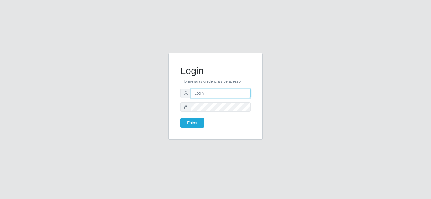
type input "[EMAIL_ADDRESS][DOMAIN_NAME]"
click at [216, 97] on input "[EMAIL_ADDRESS][DOMAIN_NAME]" at bounding box center [220, 93] width 59 height 9
type input "[EMAIL_ADDRESS][DOMAIN_NAME]"
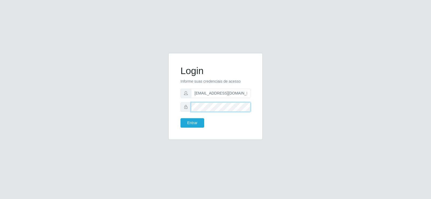
click at [180, 118] on button "Entrar" at bounding box center [192, 122] width 24 height 9
click at [188, 123] on button "Entrar" at bounding box center [192, 122] width 24 height 9
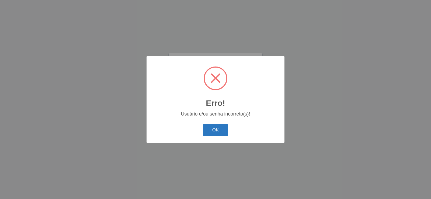
click at [219, 128] on button "OK" at bounding box center [215, 130] width 25 height 13
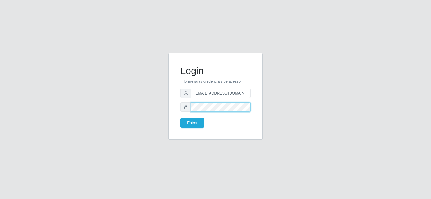
click at [166, 101] on div "Login Informe suas credenciais de acesso [EMAIL_ADDRESS][DOMAIN_NAME] Entrar" at bounding box center [215, 99] width 102 height 93
click at [194, 104] on div at bounding box center [215, 106] width 70 height 9
click at [192, 123] on button "Entrar" at bounding box center [192, 122] width 24 height 9
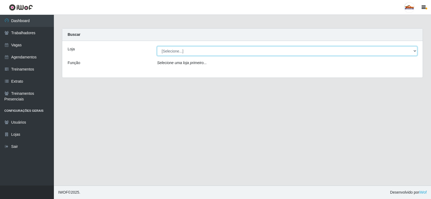
click at [193, 53] on select "[Selecione...] Supermercado Tadeu - [GEOGRAPHIC_DATA]" at bounding box center [287, 50] width 260 height 9
select select "195"
click at [157, 46] on select "[Selecione...] Supermercado Tadeu - [GEOGRAPHIC_DATA]" at bounding box center [287, 50] width 260 height 9
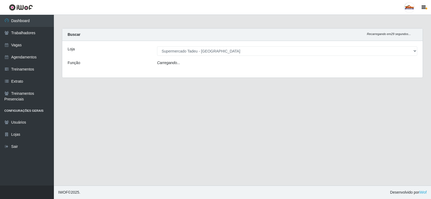
click at [176, 63] on icon "Carregando..." at bounding box center [168, 63] width 23 height 4
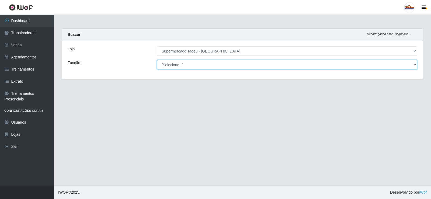
click at [172, 66] on select "[Selecione...] ASG ASG + ASG ++ Auxiliar de Estacionamento Auxiliar de Estacion…" at bounding box center [287, 64] width 260 height 9
click at [172, 67] on select "[Selecione...] ASG ASG + ASG ++ Auxiliar de Estacionamento Auxiliar de Estacion…" at bounding box center [287, 64] width 260 height 9
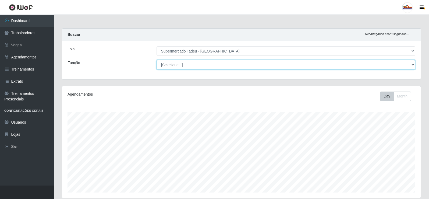
scroll to position [112, 359]
click at [172, 67] on select "[Selecione...] ASG ASG + ASG ++ Auxiliar de Estacionamento Auxiliar de Estacion…" at bounding box center [286, 64] width 259 height 9
select select "1"
click at [157, 60] on select "[Selecione...] ASG ASG + ASG ++ Auxiliar de Estacionamento Auxiliar de Estacion…" at bounding box center [286, 64] width 259 height 9
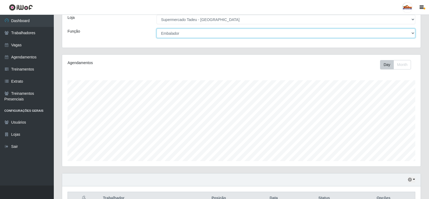
scroll to position [63, 0]
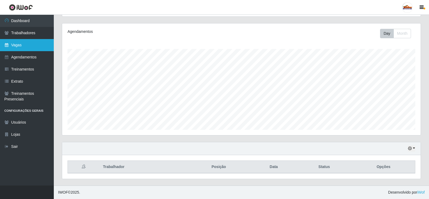
click at [23, 45] on link "Vagas" at bounding box center [27, 45] width 54 height 12
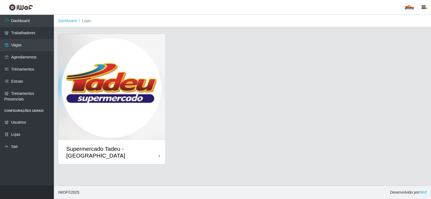
click at [107, 77] on img at bounding box center [111, 87] width 107 height 106
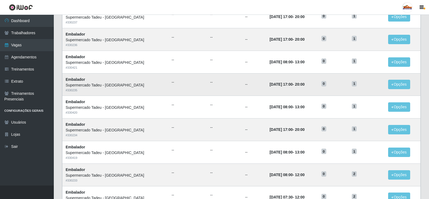
scroll to position [108, 0]
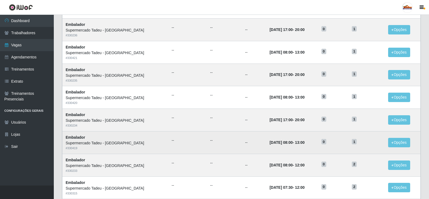
click at [215, 139] on ul "--" at bounding box center [224, 141] width 29 height 6
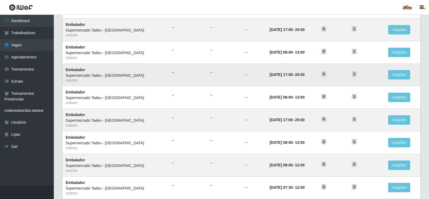
click at [207, 84] on td "--" at bounding box center [224, 75] width 35 height 23
click at [270, 120] on time "[DATE] 17:00" at bounding box center [281, 120] width 23 height 4
drag, startPoint x: 289, startPoint y: 122, endPoint x: 313, endPoint y: 122, distance: 24.0
click at [313, 122] on tr "Embalador Supermercado Tadeu - [GEOGRAPHIC_DATA] # 330234 -- -- -- [DATE] 17:00…" at bounding box center [241, 120] width 359 height 23
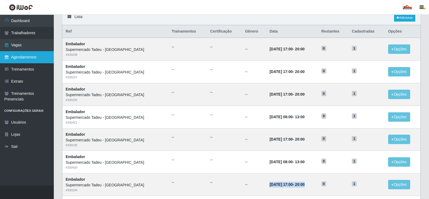
scroll to position [0, 0]
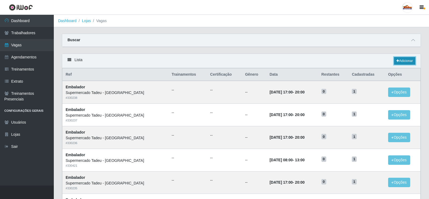
click at [398, 59] on link "Adicionar" at bounding box center [404, 61] width 21 height 8
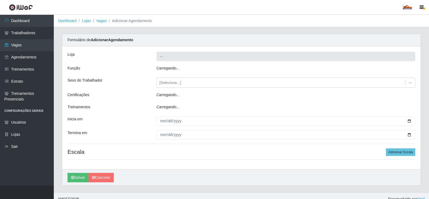
type input "Supermercado Tadeu - [GEOGRAPHIC_DATA]"
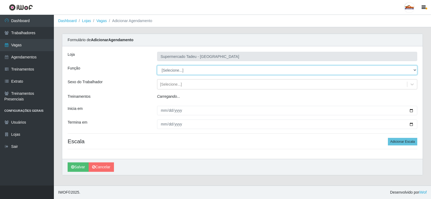
click at [173, 68] on select "[Selecione...] ASG ASG + ASG ++ Auxiliar de Estacionamento Auxiliar de Estacion…" at bounding box center [287, 69] width 260 height 9
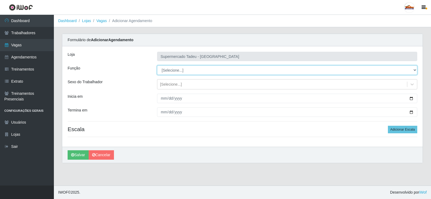
select select "1"
click at [157, 65] on select "[Selecione...] ASG ASG + ASG ++ Auxiliar de Estacionamento Auxiliar de Estacion…" at bounding box center [287, 69] width 260 height 9
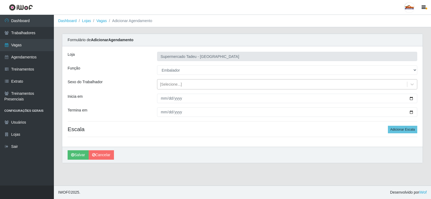
click at [174, 83] on div "[Selecione...]" at bounding box center [171, 85] width 22 height 6
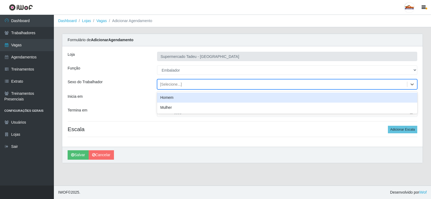
click at [173, 83] on div "[Selecione...]" at bounding box center [171, 85] width 22 height 6
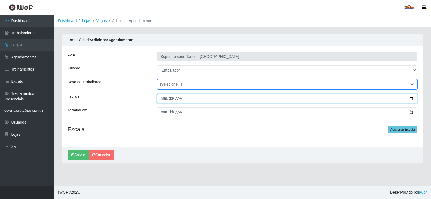
click at [162, 99] on input "Inicia em" at bounding box center [287, 98] width 260 height 9
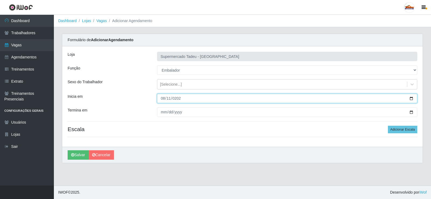
type input "[DATE]"
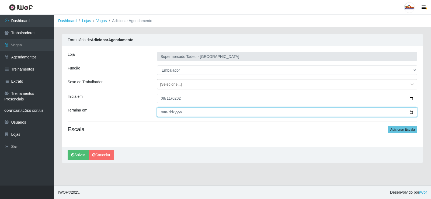
click at [160, 111] on input "Termina em" at bounding box center [287, 111] width 260 height 9
type input "[DATE]"
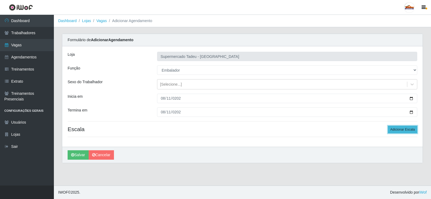
click at [402, 132] on button "Adicionar Escala" at bounding box center [402, 130] width 29 height 8
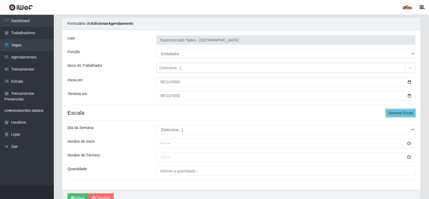
scroll to position [44, 0]
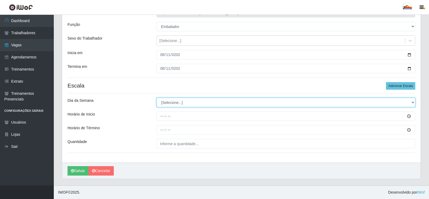
click at [171, 100] on select "[Selecione...] Segunda Terça Quarta Quinta Sexta Sábado Domingo" at bounding box center [286, 102] width 259 height 9
click at [172, 105] on select "[Selecione...] Segunda Terça Quarta Quinta Sexta Sábado Domingo" at bounding box center [286, 102] width 259 height 9
select select "1"
click at [157, 98] on select "[Selecione...] Segunda Terça Quarta Quinta Sexta Sábado Domingo" at bounding box center [286, 102] width 259 height 9
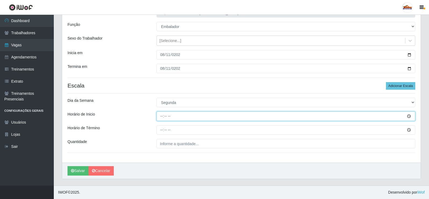
click at [169, 116] on input "Horário de Inicio" at bounding box center [286, 115] width 259 height 9
type input "17:00"
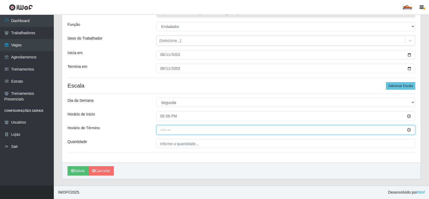
click at [161, 131] on input "Horário de Término" at bounding box center [286, 129] width 259 height 9
type input "20:00"
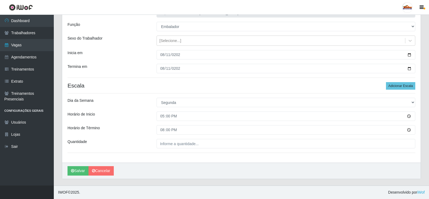
click at [170, 149] on div "Loja Supermercado Tadeu - [GEOGRAPHIC_DATA] Função [Selecione...] ASG ASG + ASG…" at bounding box center [241, 83] width 359 height 160
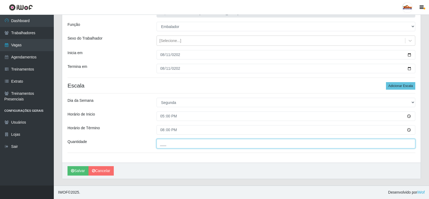
click at [170, 147] on input "___" at bounding box center [286, 143] width 259 height 9
type input "1__"
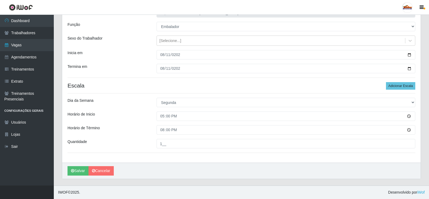
click at [164, 166] on div "[PERSON_NAME]" at bounding box center [241, 171] width 359 height 16
click at [79, 170] on button "Salvar" at bounding box center [78, 170] width 21 height 9
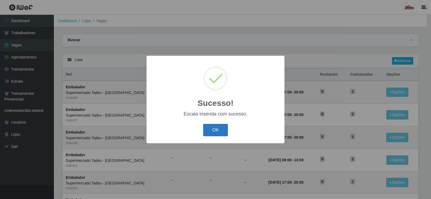
click at [213, 130] on button "OK" at bounding box center [215, 130] width 25 height 13
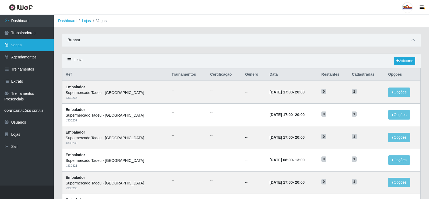
click at [22, 43] on link "Vagas" at bounding box center [27, 45] width 54 height 12
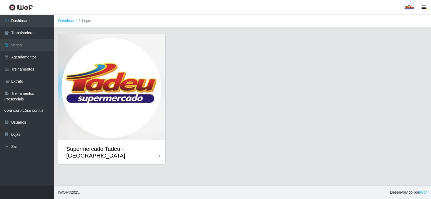
click at [114, 107] on img at bounding box center [111, 87] width 107 height 106
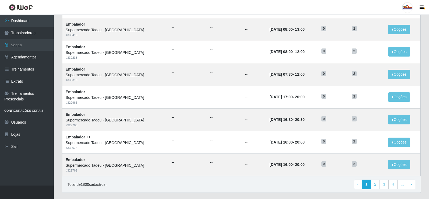
scroll to position [257, 0]
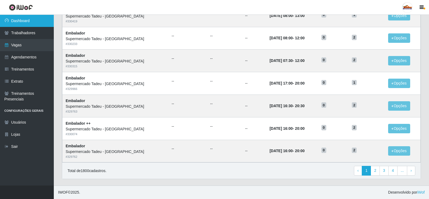
click at [31, 21] on link "Dashboard" at bounding box center [27, 21] width 54 height 12
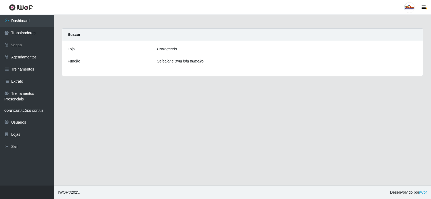
drag, startPoint x: 194, startPoint y: 55, endPoint x: 189, endPoint y: 50, distance: 6.9
click at [193, 54] on div "[PERSON_NAME]... Função Selecione [PERSON_NAME] primeiro..." at bounding box center [242, 58] width 360 height 35
click at [189, 50] on div "Carregando..." at bounding box center [287, 50] width 268 height 8
click at [172, 48] on icon "Carregando..." at bounding box center [168, 49] width 23 height 4
click at [172, 47] on icon "Carregando..." at bounding box center [168, 49] width 23 height 4
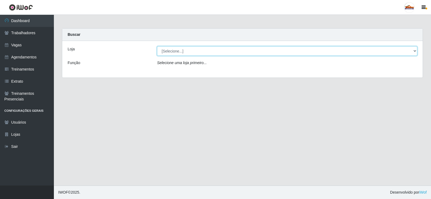
click at [178, 54] on select "[Selecione...] Supermercado Tadeu - [GEOGRAPHIC_DATA]" at bounding box center [287, 50] width 260 height 9
select select "195"
click at [157, 46] on select "[Selecione...] Supermercado Tadeu - [GEOGRAPHIC_DATA]" at bounding box center [287, 50] width 260 height 9
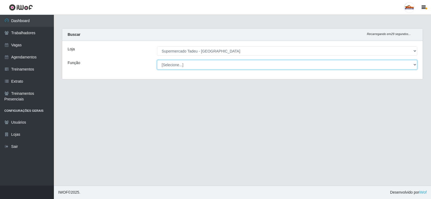
click at [179, 64] on select "[Selecione...] ASG ASG + ASG ++ Auxiliar de Estacionamento Auxiliar de Estacion…" at bounding box center [287, 64] width 260 height 9
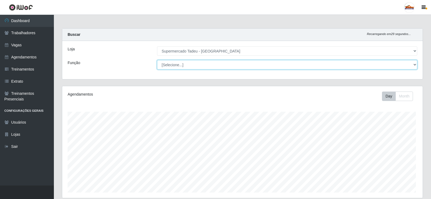
click at [180, 65] on select "[Selecione...] ASG ASG + ASG ++ Auxiliar de Estacionamento Auxiliar de Estacion…" at bounding box center [287, 64] width 260 height 9
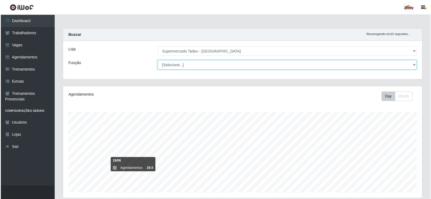
scroll to position [159, 0]
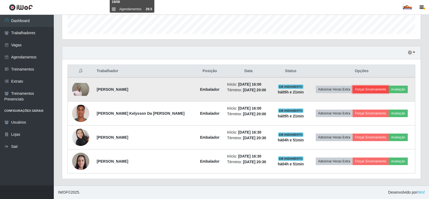
click at [362, 90] on button "Forçar Encerramento" at bounding box center [371, 90] width 36 height 8
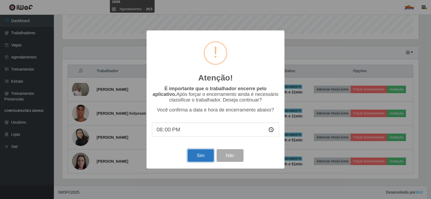
click at [203, 156] on button "Sim" at bounding box center [200, 155] width 26 height 13
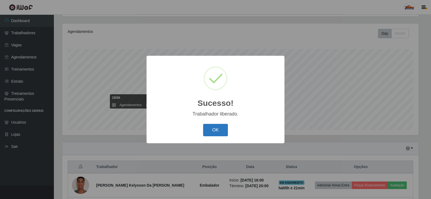
click at [227, 125] on button "OK" at bounding box center [215, 130] width 25 height 13
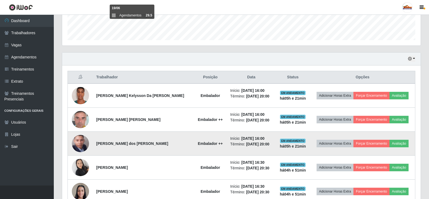
scroll to position [183, 0]
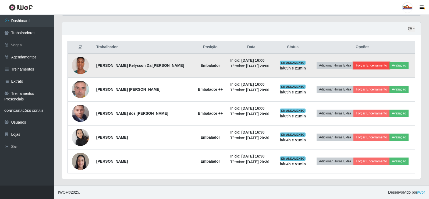
click at [362, 67] on button "Forçar Encerramento" at bounding box center [372, 66] width 36 height 8
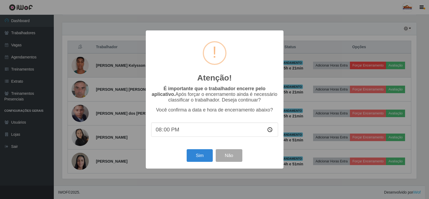
scroll to position [112, 356]
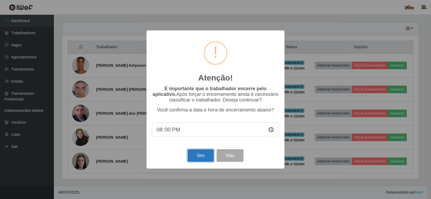
click at [201, 156] on button "Sim" at bounding box center [200, 155] width 26 height 13
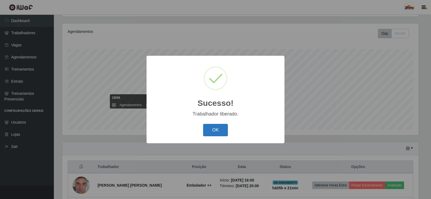
click at [217, 130] on button "OK" at bounding box center [215, 130] width 25 height 13
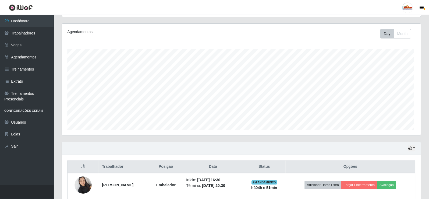
scroll to position [0, 0]
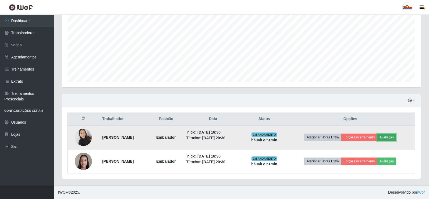
click at [394, 137] on button "Avaliação" at bounding box center [386, 138] width 19 height 8
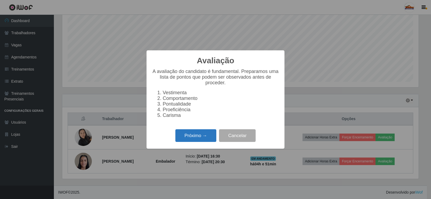
click at [197, 140] on button "Próximo →" at bounding box center [195, 135] width 41 height 13
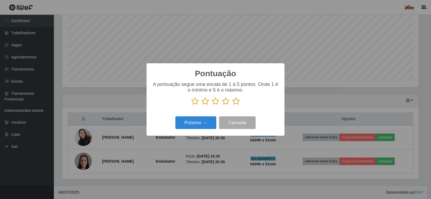
click at [237, 102] on icon at bounding box center [236, 101] width 8 height 8
click at [232, 105] on input "radio" at bounding box center [232, 105] width 0 height 0
click at [198, 124] on button "Próximo →" at bounding box center [195, 122] width 41 height 13
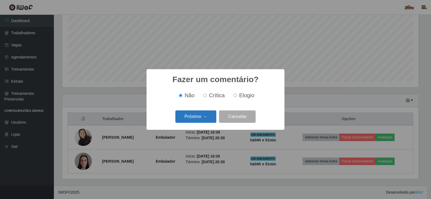
click at [203, 115] on button "Próximo →" at bounding box center [195, 116] width 41 height 13
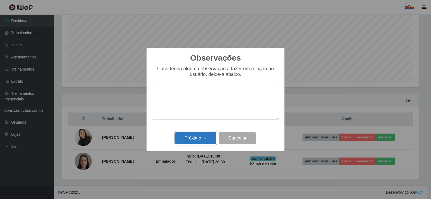
click at [201, 142] on button "Próximo →" at bounding box center [195, 138] width 41 height 13
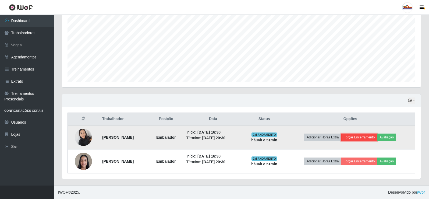
click at [365, 139] on button "Forçar Encerramento" at bounding box center [360, 138] width 36 height 8
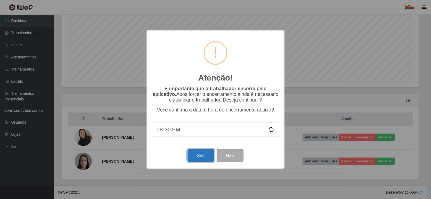
click at [198, 155] on button "Sim" at bounding box center [200, 155] width 26 height 13
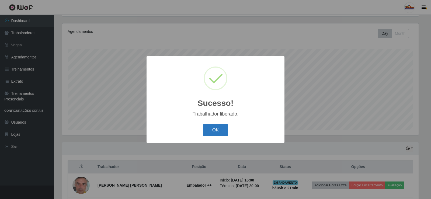
click at [207, 136] on button "OK" at bounding box center [215, 130] width 25 height 13
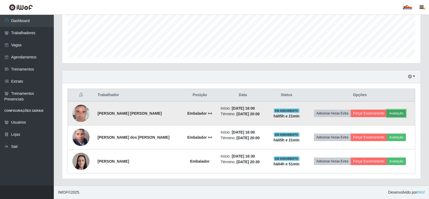
click at [396, 114] on button "Avaliação" at bounding box center [396, 114] width 19 height 8
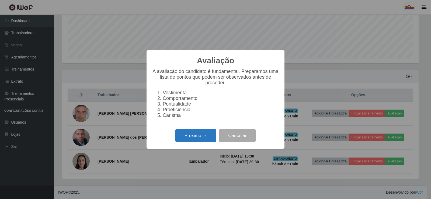
click at [195, 141] on button "Próximo →" at bounding box center [195, 135] width 41 height 13
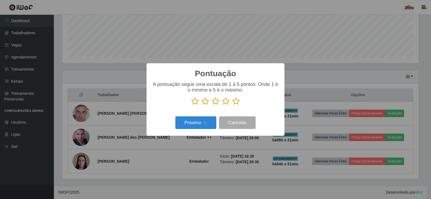
click at [234, 103] on icon at bounding box center [236, 101] width 8 height 8
click at [232, 105] on input "radio" at bounding box center [232, 105] width 0 height 0
click at [190, 130] on div "Próximo → Cancelar" at bounding box center [215, 122] width 127 height 15
click at [194, 129] on button "Próximo →" at bounding box center [195, 122] width 41 height 13
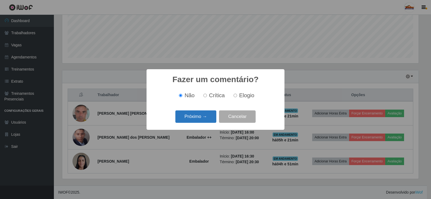
click at [204, 117] on button "Próximo →" at bounding box center [195, 116] width 41 height 13
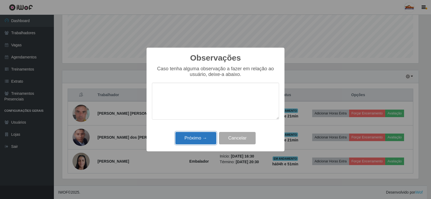
click at [196, 139] on button "Próximo →" at bounding box center [195, 138] width 41 height 13
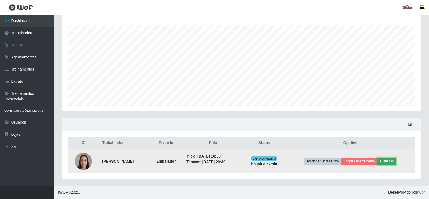
click at [392, 163] on button "Avaliação" at bounding box center [386, 161] width 19 height 8
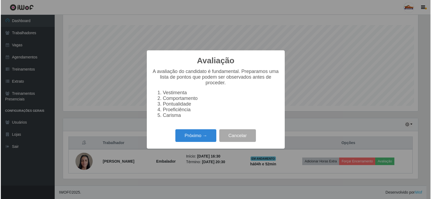
scroll to position [112, 356]
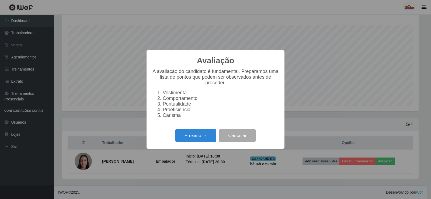
click at [199, 143] on div "Próximo → Cancelar" at bounding box center [215, 135] width 127 height 15
click at [197, 138] on button "Próximo →" at bounding box center [195, 135] width 41 height 13
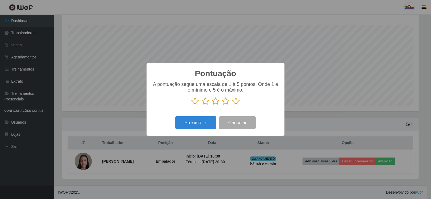
scroll to position [269094, 268849]
click at [237, 101] on icon at bounding box center [236, 101] width 8 height 8
click at [232, 105] on input "radio" at bounding box center [232, 105] width 0 height 0
drag, startPoint x: 207, startPoint y: 116, endPoint x: 205, endPoint y: 127, distance: 11.2
click at [207, 118] on div "Próximo → Cancelar" at bounding box center [215, 122] width 127 height 15
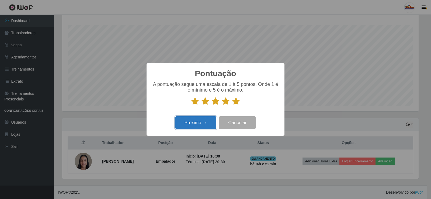
click at [205, 127] on button "Próximo →" at bounding box center [195, 122] width 41 height 13
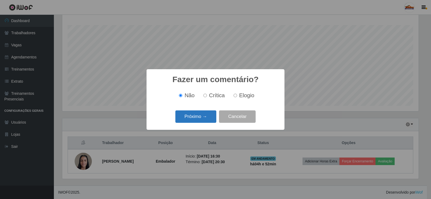
click at [201, 118] on button "Próximo →" at bounding box center [195, 116] width 41 height 13
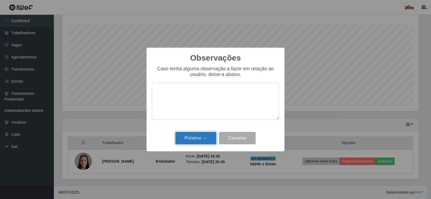
click at [199, 135] on button "Próximo →" at bounding box center [195, 138] width 41 height 13
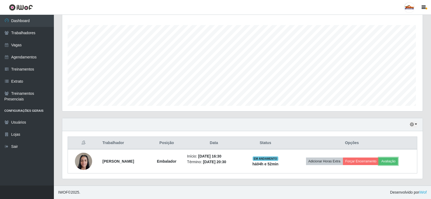
scroll to position [112, 359]
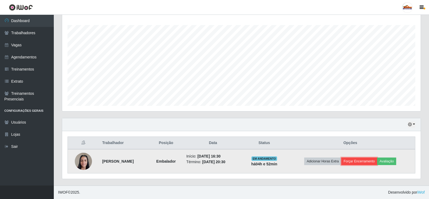
click at [362, 161] on button "Forçar Encerramento" at bounding box center [360, 161] width 36 height 8
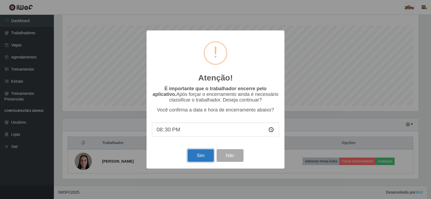
click at [206, 152] on button "Sim" at bounding box center [200, 155] width 26 height 13
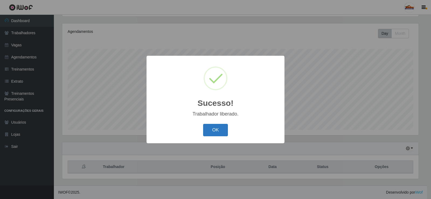
click at [211, 129] on button "OK" at bounding box center [215, 130] width 25 height 13
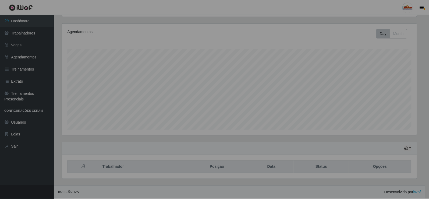
scroll to position [112, 359]
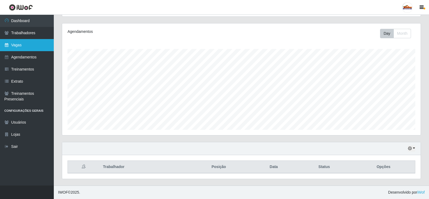
click at [35, 41] on link "Vagas" at bounding box center [27, 45] width 54 height 12
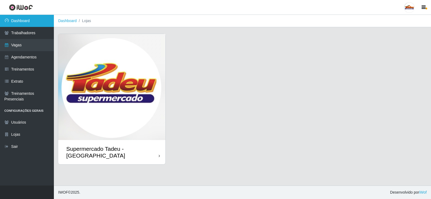
click at [29, 19] on link "Dashboard" at bounding box center [27, 21] width 54 height 12
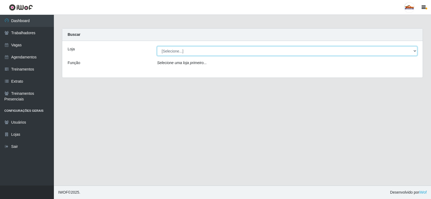
click at [178, 53] on select "[Selecione...] Supermercado Tadeu - [GEOGRAPHIC_DATA]" at bounding box center [287, 50] width 260 height 9
select select "195"
click at [157, 46] on select "[Selecione...] Supermercado Tadeu - [GEOGRAPHIC_DATA]" at bounding box center [287, 50] width 260 height 9
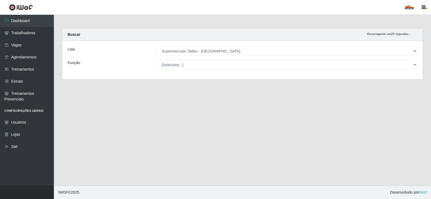
click at [178, 64] on select "[Selecione...] ASG ASG + ASG ++ Auxiliar de Estacionamento Auxiliar de Estacion…" at bounding box center [287, 64] width 260 height 9
click at [178, 64] on select "[Selecione...] ASG ASG + ASG ++ Auxiliar de Estacionamento Auxiliar de Estacion…" at bounding box center [286, 64] width 259 height 9
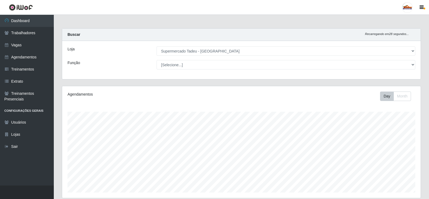
scroll to position [112, 359]
click at [178, 64] on select "[Selecione...] ASG ASG + ASG ++ Auxiliar de Estacionamento Auxiliar de Estacion…" at bounding box center [286, 64] width 259 height 9
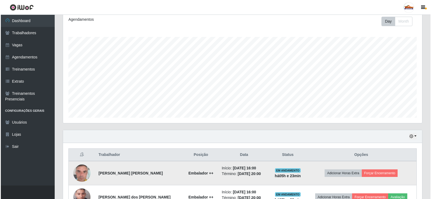
scroll to position [111, 0]
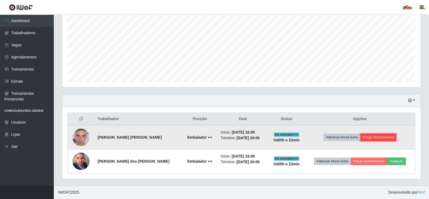
click at [374, 138] on button "Forçar Encerramento" at bounding box center [379, 138] width 36 height 8
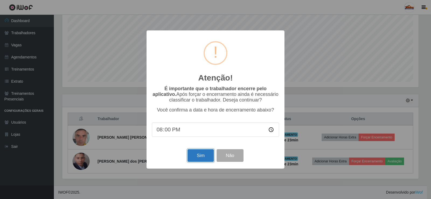
click at [206, 155] on button "Sim" at bounding box center [200, 155] width 26 height 13
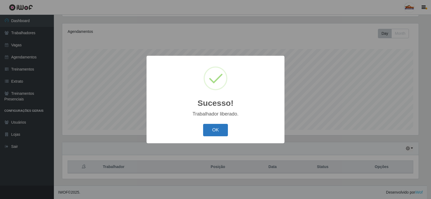
click at [217, 127] on button "OK" at bounding box center [215, 130] width 25 height 13
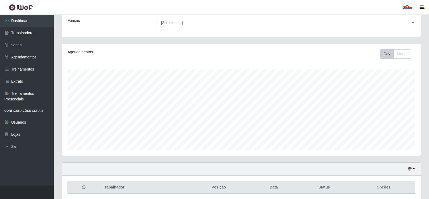
scroll to position [63, 0]
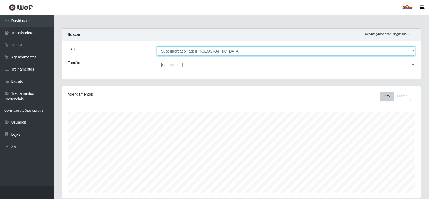
click at [177, 53] on select "[Selecione...] Supermercado Tadeu - [GEOGRAPHIC_DATA]" at bounding box center [286, 50] width 259 height 9
click at [177, 52] on select "[Selecione...] Supermercado Tadeu - [GEOGRAPHIC_DATA]" at bounding box center [286, 50] width 259 height 9
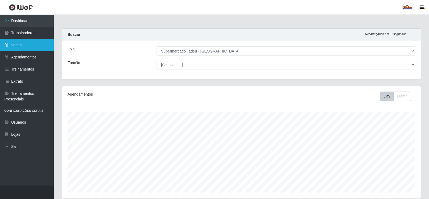
click at [14, 45] on link "Vagas" at bounding box center [27, 45] width 54 height 12
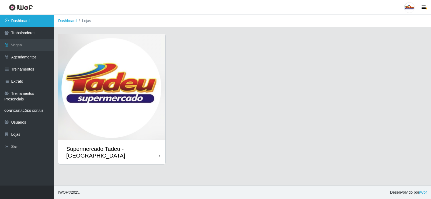
click at [22, 20] on link "Dashboard" at bounding box center [27, 21] width 54 height 12
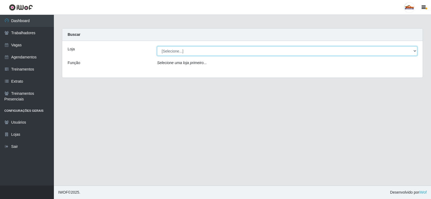
click at [199, 51] on select "[Selecione...] Supermercado Tadeu - [GEOGRAPHIC_DATA]" at bounding box center [287, 50] width 260 height 9
select select "195"
click at [157, 46] on select "[Selecione...] Supermercado Tadeu - [GEOGRAPHIC_DATA]" at bounding box center [287, 50] width 260 height 9
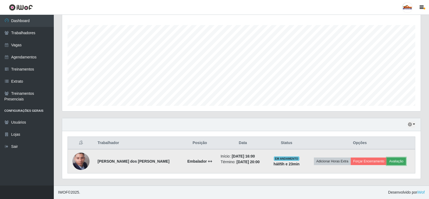
click at [400, 163] on button "Avaliação" at bounding box center [396, 161] width 19 height 8
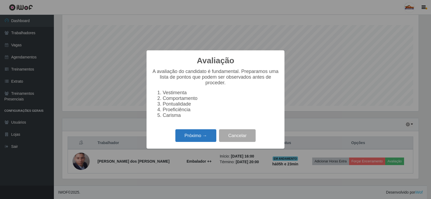
click at [202, 136] on button "Próximo →" at bounding box center [195, 135] width 41 height 13
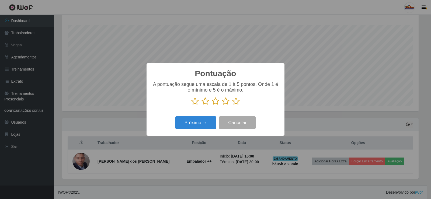
click at [230, 101] on p at bounding box center [215, 101] width 127 height 8
drag, startPoint x: 236, startPoint y: 103, endPoint x: 223, endPoint y: 114, distance: 17.8
click at [236, 103] on icon at bounding box center [236, 101] width 8 height 8
click at [232, 105] on input "radio" at bounding box center [232, 105] width 0 height 0
click at [211, 122] on button "Próximo →" at bounding box center [195, 122] width 41 height 13
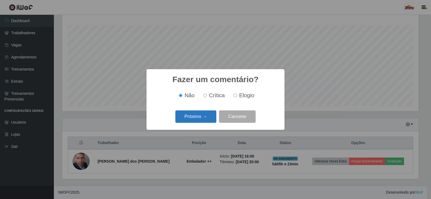
click at [205, 119] on button "Próximo →" at bounding box center [195, 116] width 41 height 13
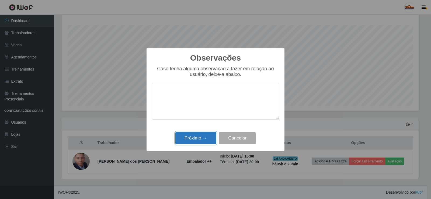
click at [204, 138] on button "Próximo →" at bounding box center [195, 138] width 41 height 13
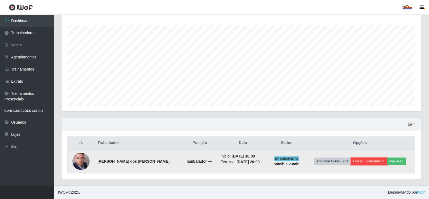
click at [363, 162] on button "Forçar Encerramento" at bounding box center [369, 161] width 36 height 8
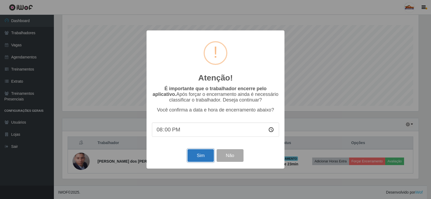
click at [202, 153] on button "Sim" at bounding box center [200, 155] width 26 height 13
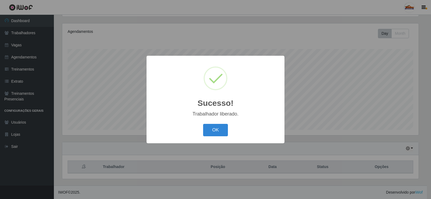
click at [213, 142] on div "Sucesso! × Trabalhador liberado. OK Cancel" at bounding box center [215, 99] width 138 height 87
click at [219, 131] on button "OK" at bounding box center [215, 130] width 25 height 13
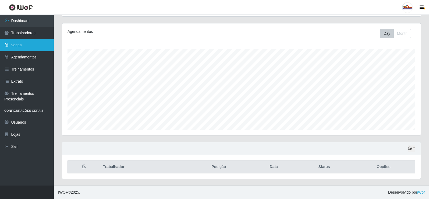
click at [34, 46] on link "Vagas" at bounding box center [27, 45] width 54 height 12
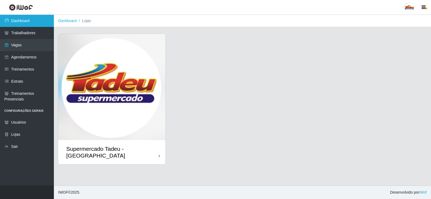
click at [29, 22] on link "Dashboard" at bounding box center [27, 21] width 54 height 12
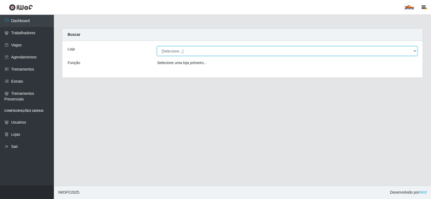
drag, startPoint x: 185, startPoint y: 52, endPoint x: 186, endPoint y: 55, distance: 3.6
click at [185, 52] on select "[Selecione...] Supermercado Tadeu - [GEOGRAPHIC_DATA]" at bounding box center [287, 50] width 260 height 9
select select "195"
click at [157, 46] on select "[Selecione...] Supermercado Tadeu - [GEOGRAPHIC_DATA]" at bounding box center [287, 50] width 260 height 9
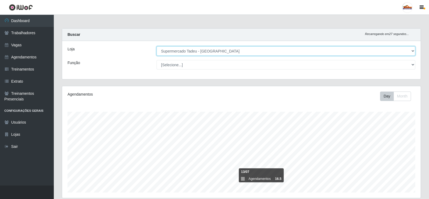
click at [200, 52] on select "[Selecione...] Supermercado Tadeu - [GEOGRAPHIC_DATA]" at bounding box center [286, 50] width 259 height 9
click at [194, 52] on select "[Selecione...] Supermercado Tadeu - [GEOGRAPHIC_DATA]" at bounding box center [286, 50] width 259 height 9
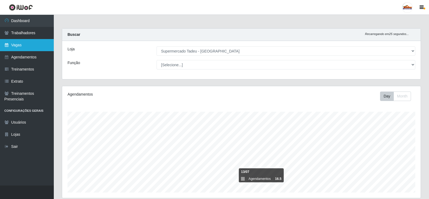
click at [18, 46] on link "Vagas" at bounding box center [27, 45] width 54 height 12
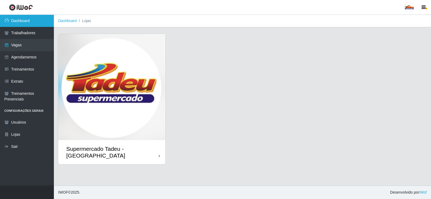
click at [21, 20] on link "Dashboard" at bounding box center [27, 21] width 54 height 12
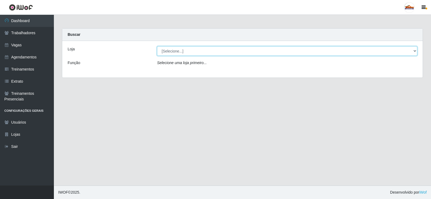
click at [178, 49] on select "[Selecione...] Supermercado Tadeu - [GEOGRAPHIC_DATA]" at bounding box center [287, 50] width 260 height 9
select select "195"
click at [157, 46] on select "[Selecione...] Supermercado Tadeu - [GEOGRAPHIC_DATA]" at bounding box center [287, 50] width 260 height 9
